Goal: Find specific page/section: Find specific page/section

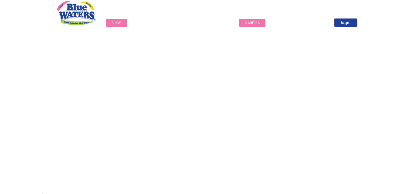
click at [252, 24] on link "careers" at bounding box center [252, 23] width 26 height 8
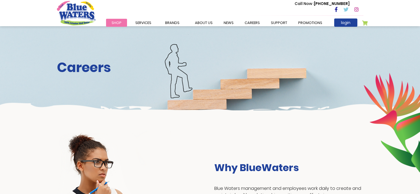
click at [122, 22] on link "Shop" at bounding box center [116, 23] width 21 height 8
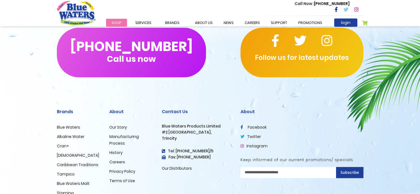
scroll to position [691, 0]
